Goal: Find specific page/section: Find specific page/section

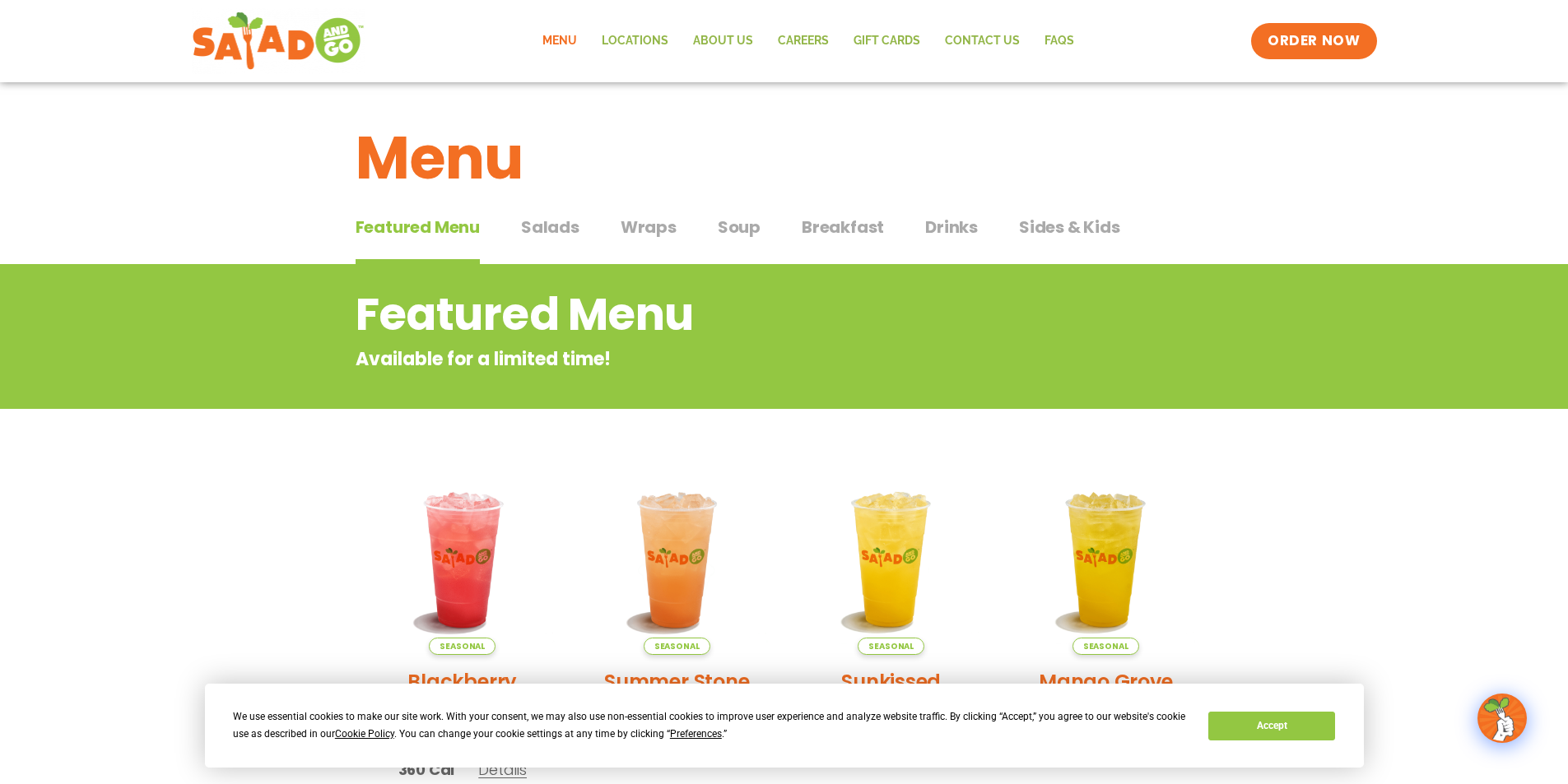
click at [565, 226] on span "Salads" at bounding box center [550, 226] width 58 height 24
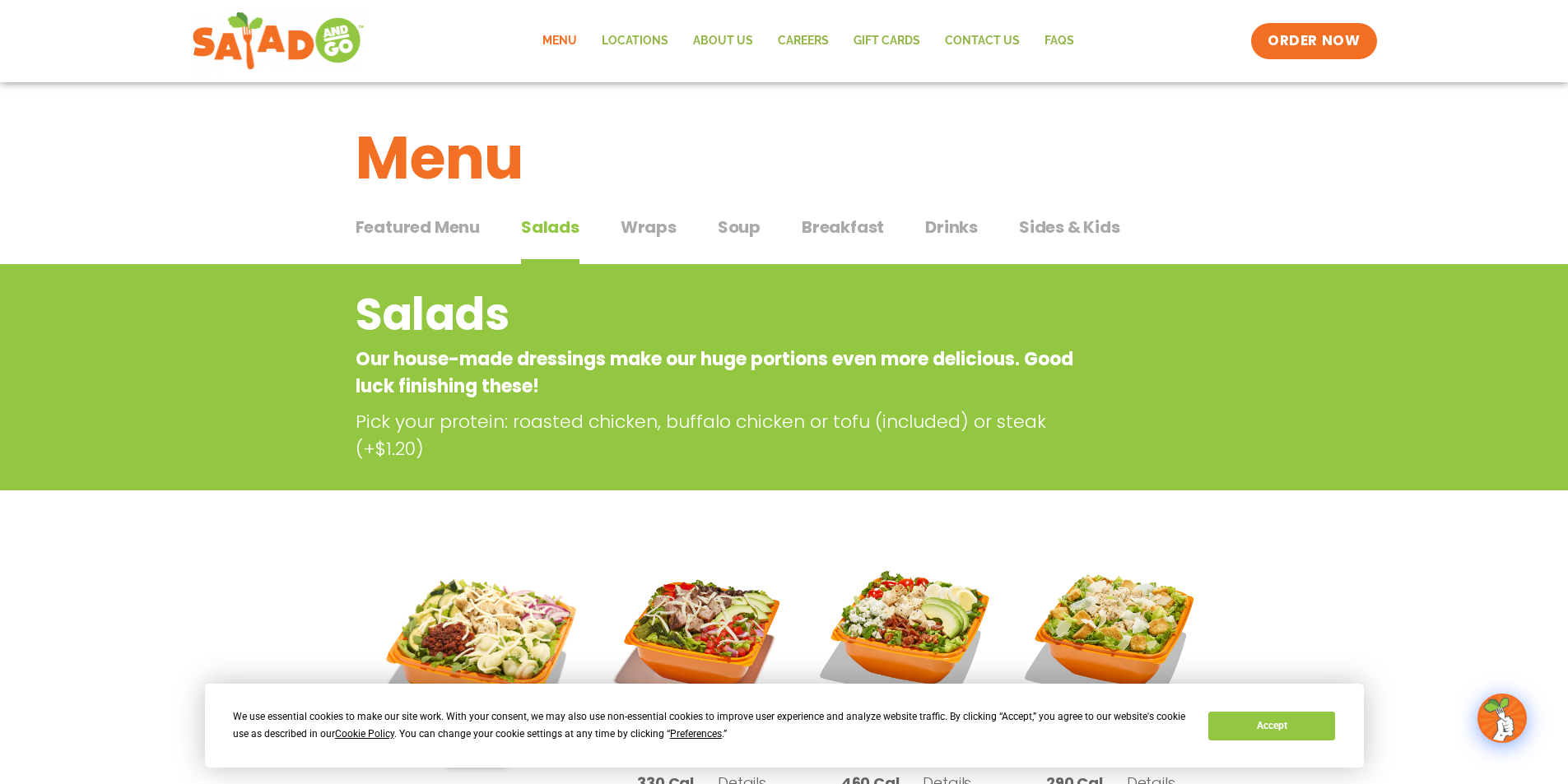
scroll to position [329, 0]
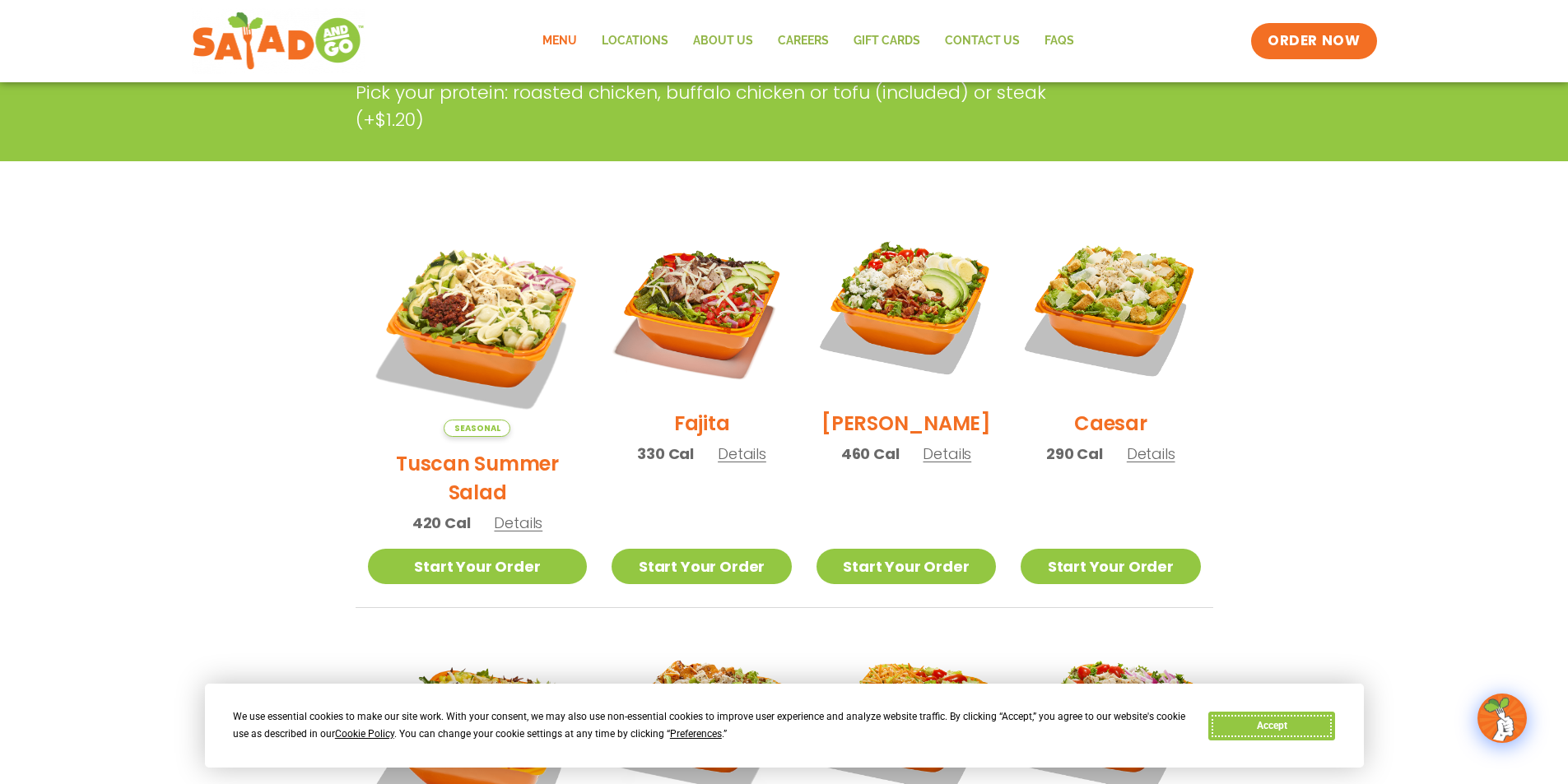
click at [1234, 727] on button "Accept" at bounding box center [1271, 726] width 127 height 29
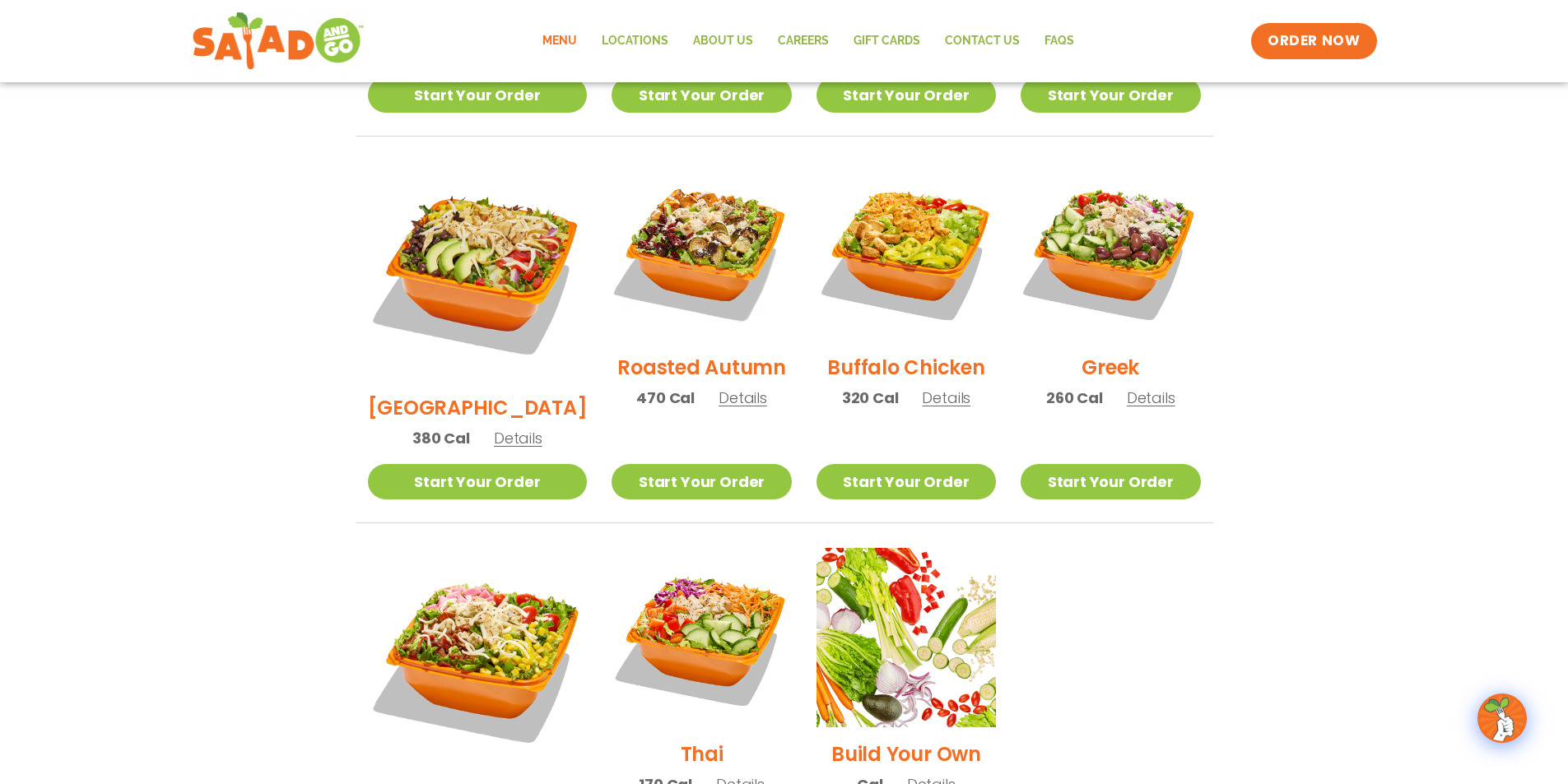
scroll to position [823, 0]
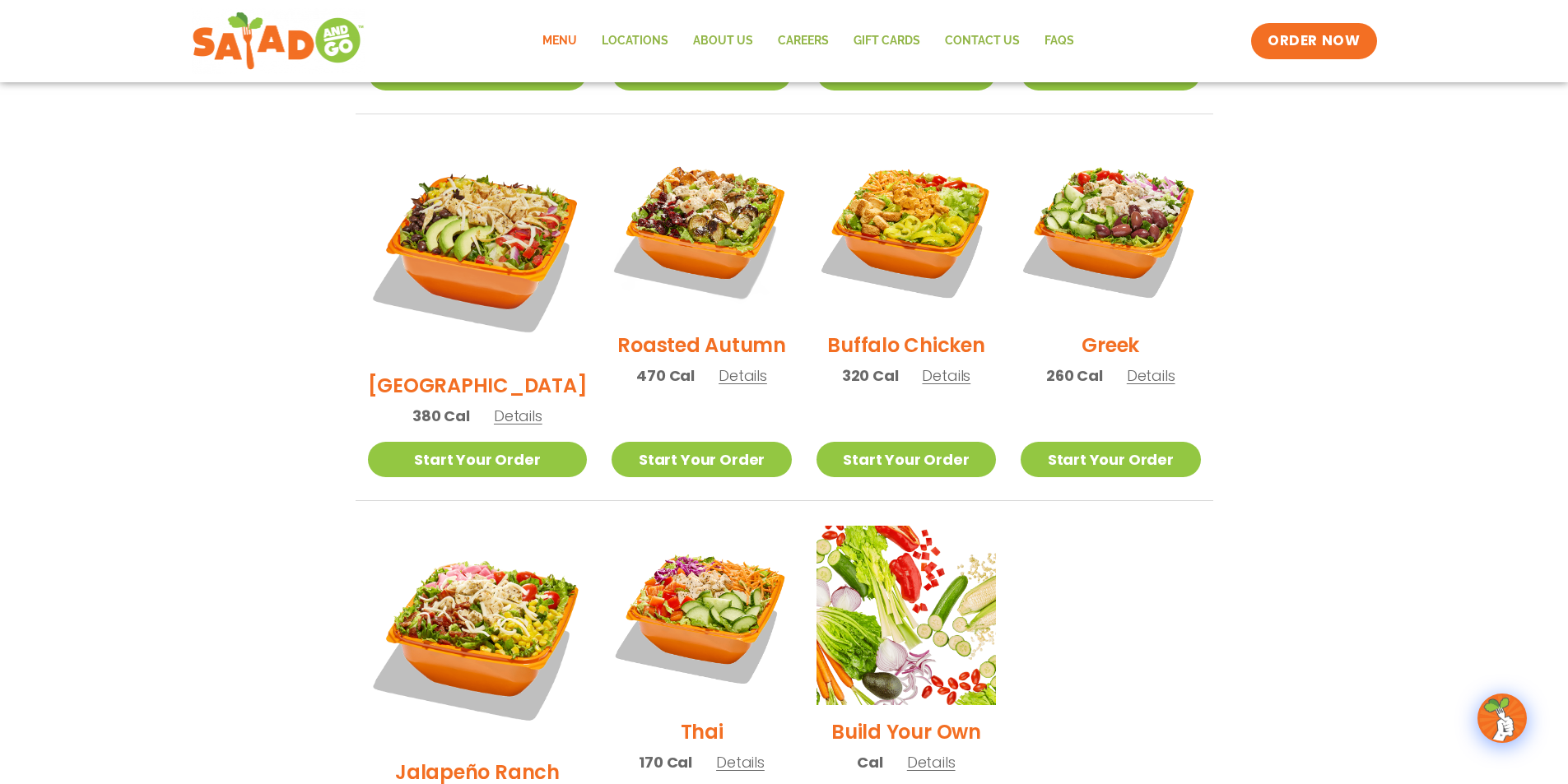
drag, startPoint x: 929, startPoint y: 367, endPoint x: 929, endPoint y: 352, distance: 15.0
click at [929, 365] on span "Details" at bounding box center [946, 375] width 48 height 20
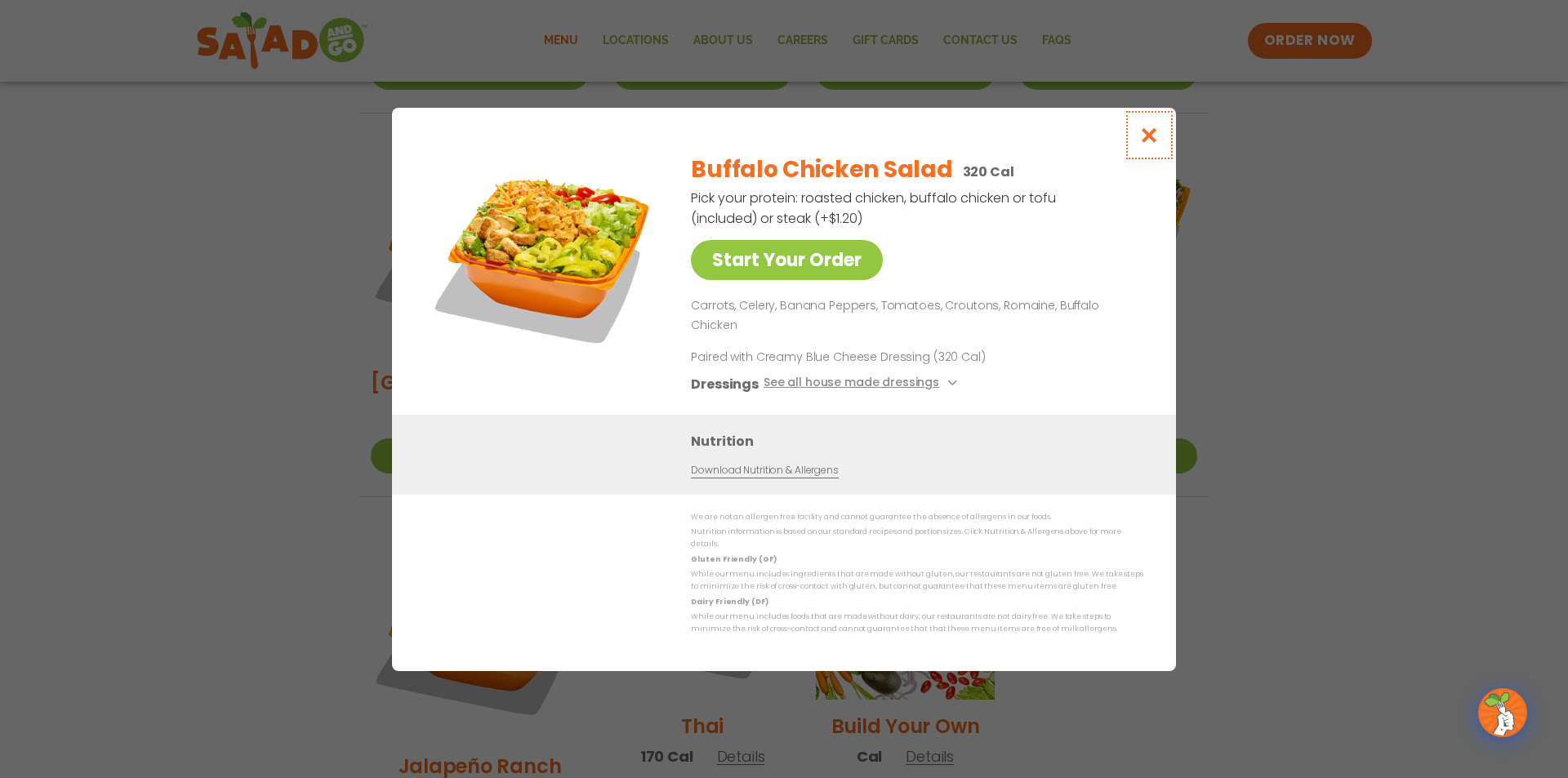
click at [1146, 144] on icon "Close modal" at bounding box center [1148, 135] width 20 height 17
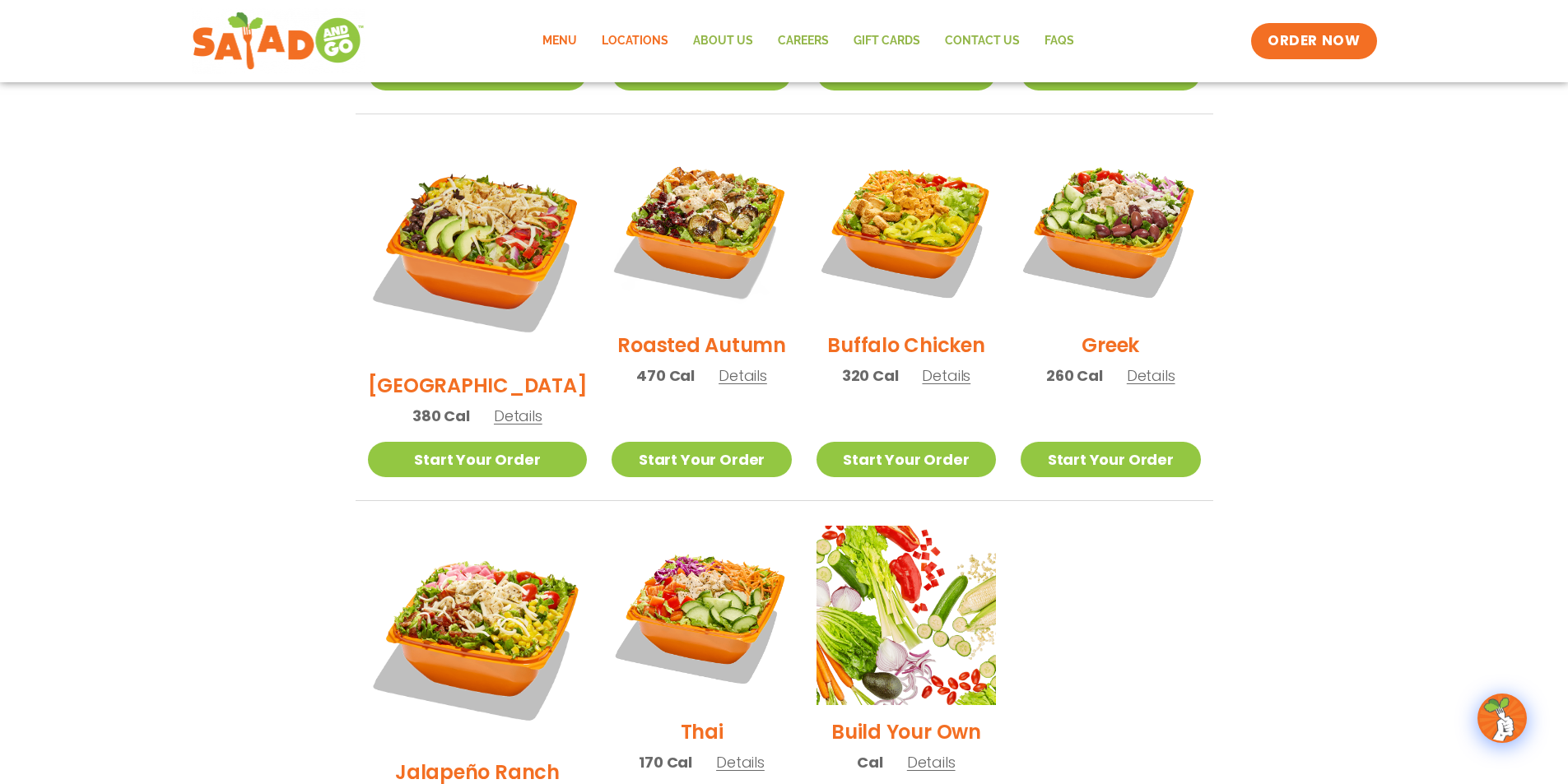
click at [651, 33] on link "Locations" at bounding box center [634, 41] width 91 height 38
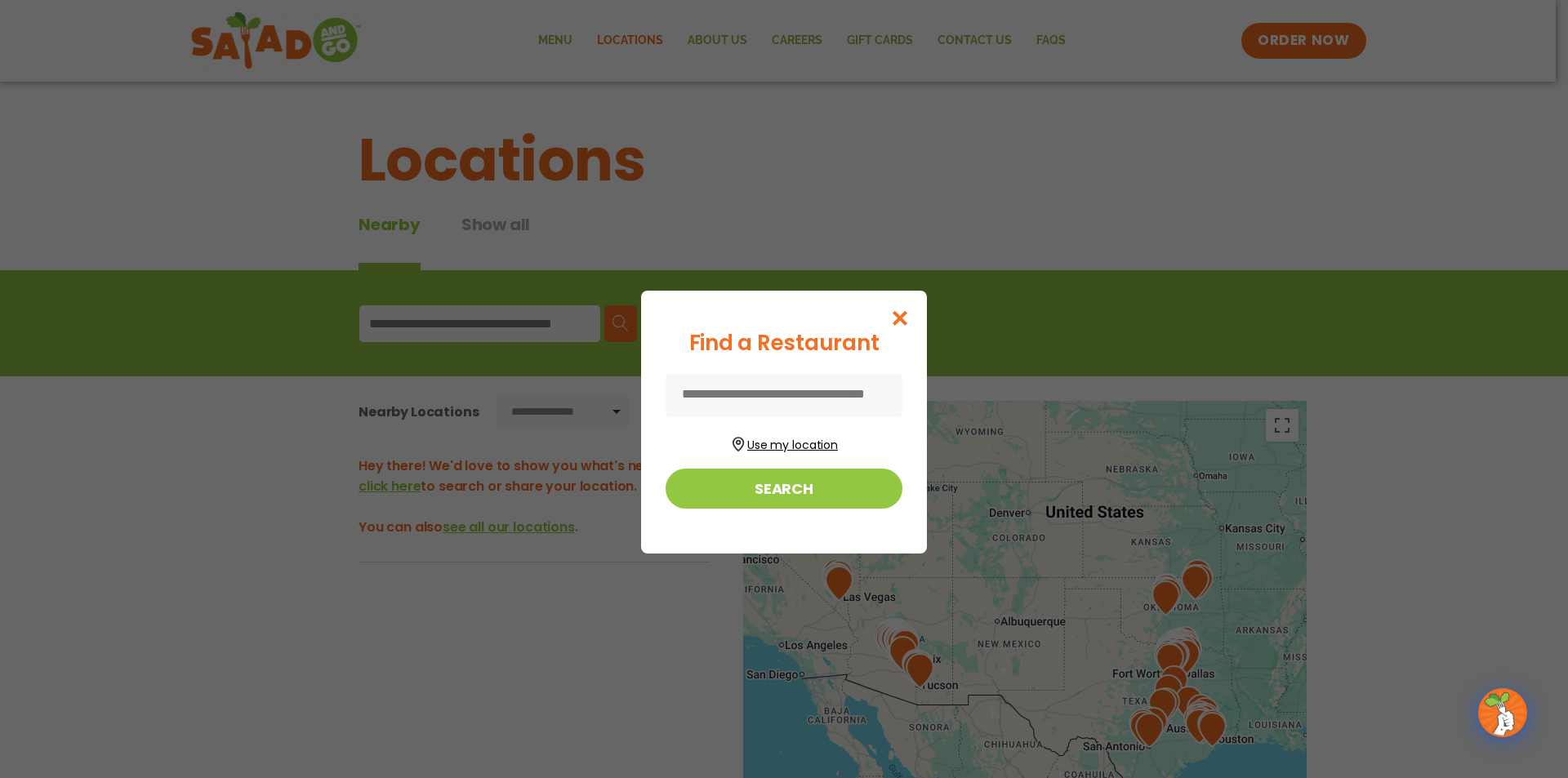
click at [788, 445] on button "Use my location" at bounding box center [784, 443] width 236 height 22
click at [902, 321] on icon "Close modal" at bounding box center [899, 318] width 20 height 17
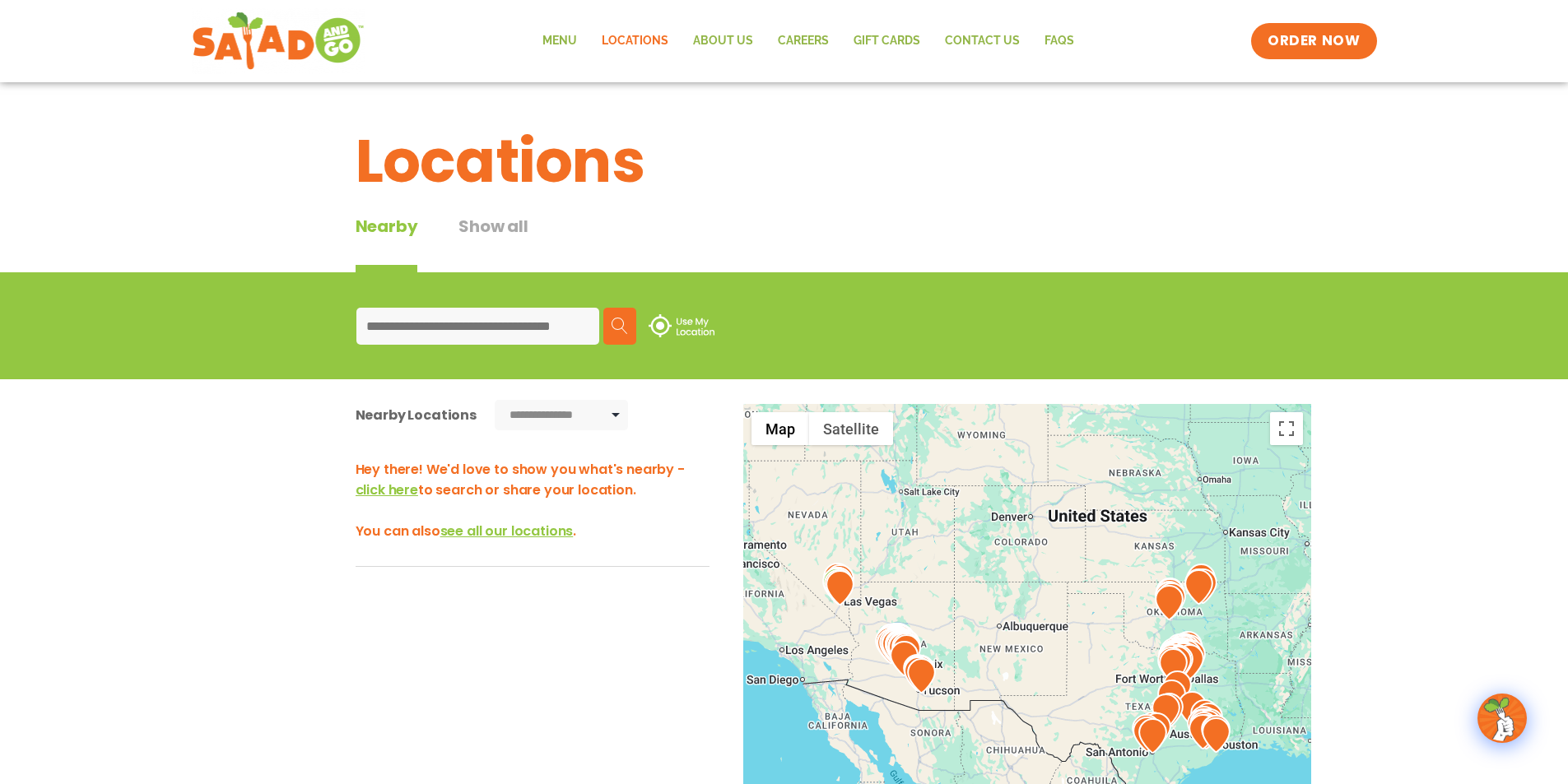
click at [484, 322] on input at bounding box center [477, 326] width 243 height 37
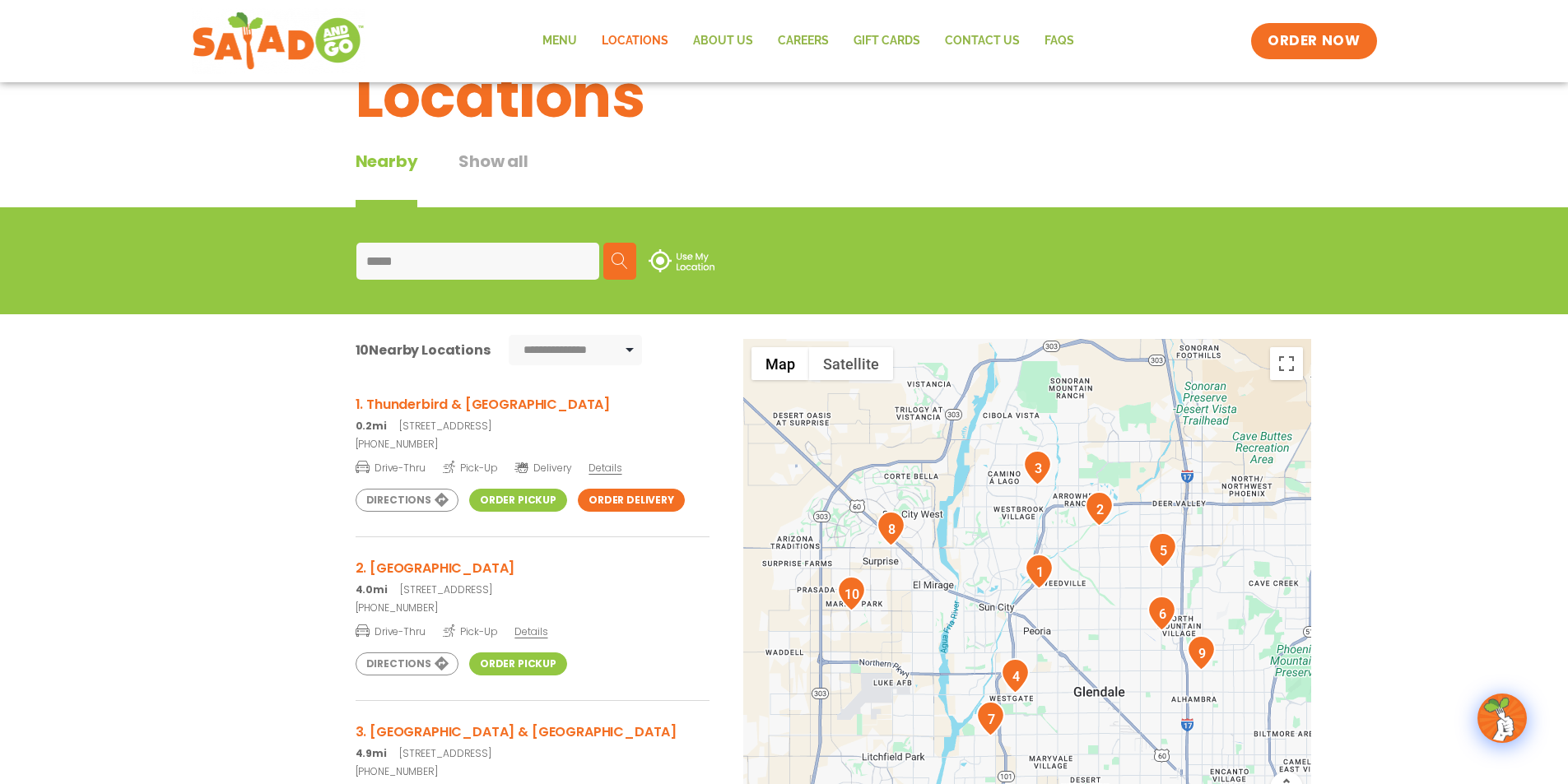
scroll to position [165, 0]
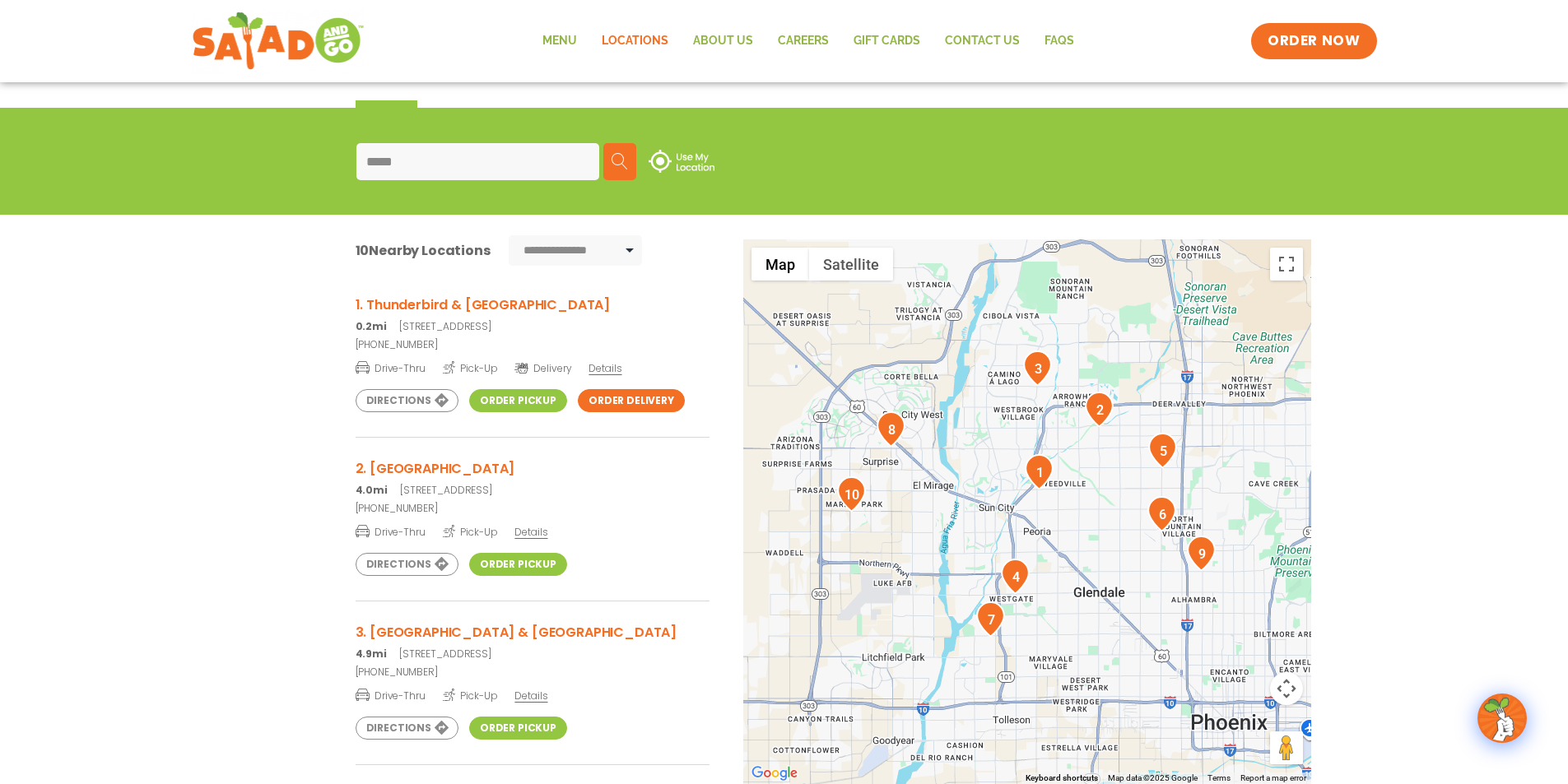
type input "*****"
click at [518, 395] on link "Order Pickup" at bounding box center [517, 401] width 98 height 23
